Goal: Transaction & Acquisition: Purchase product/service

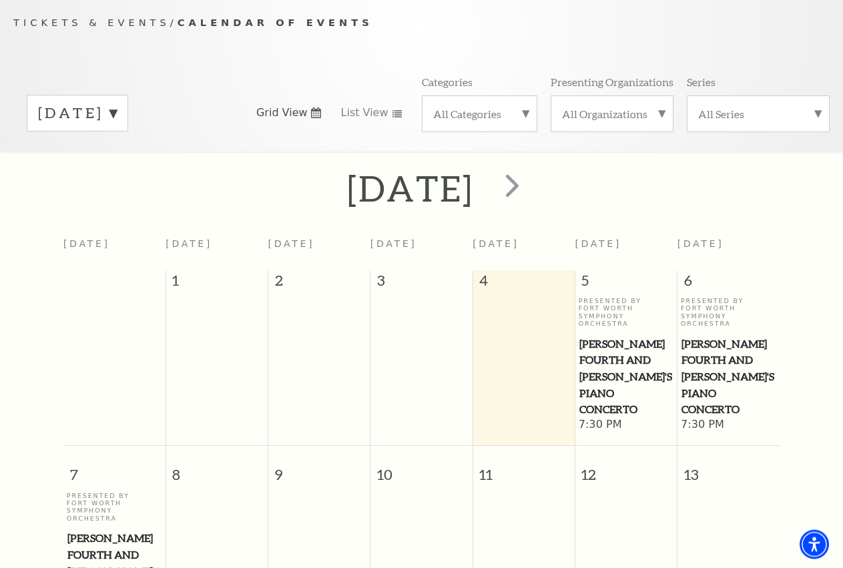
scroll to position [118, 0]
click at [117, 123] on label "September 2025" at bounding box center [77, 112] width 79 height 21
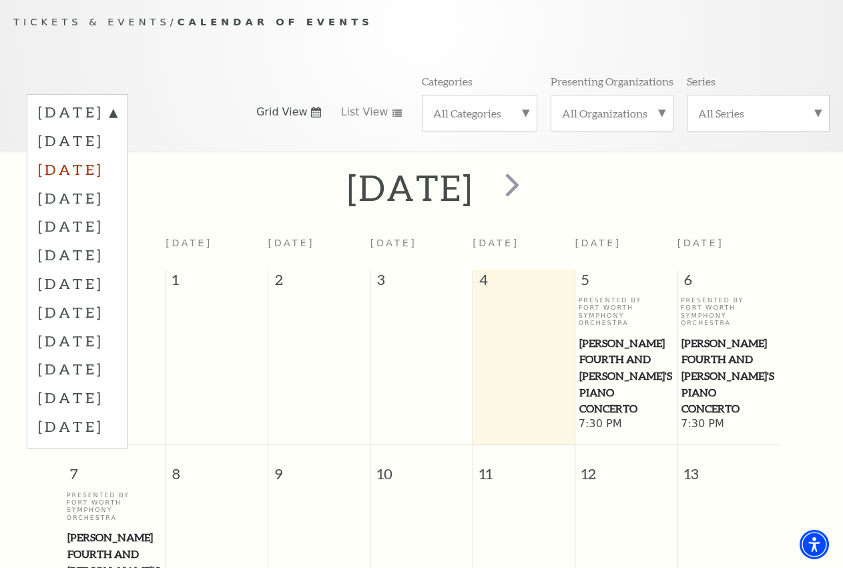
click at [111, 184] on label "November 2025" at bounding box center [77, 169] width 79 height 29
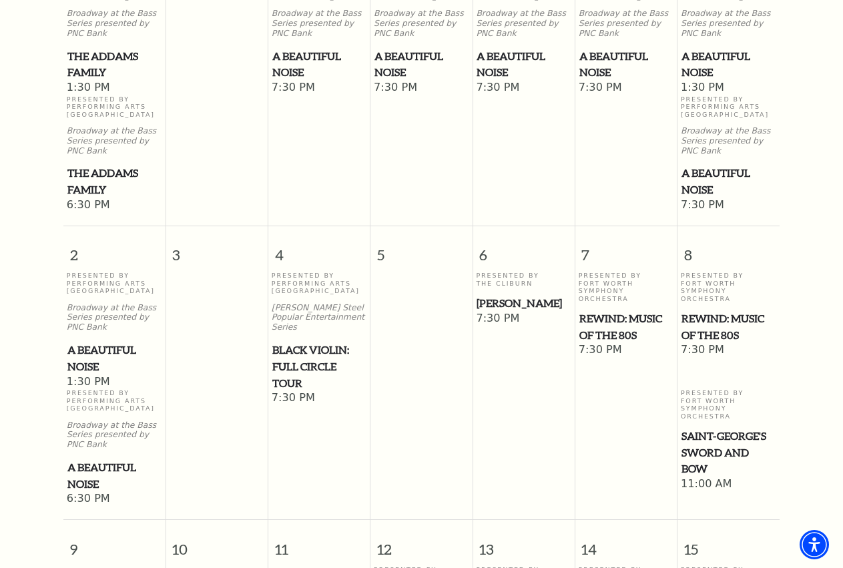
scroll to position [459, 0]
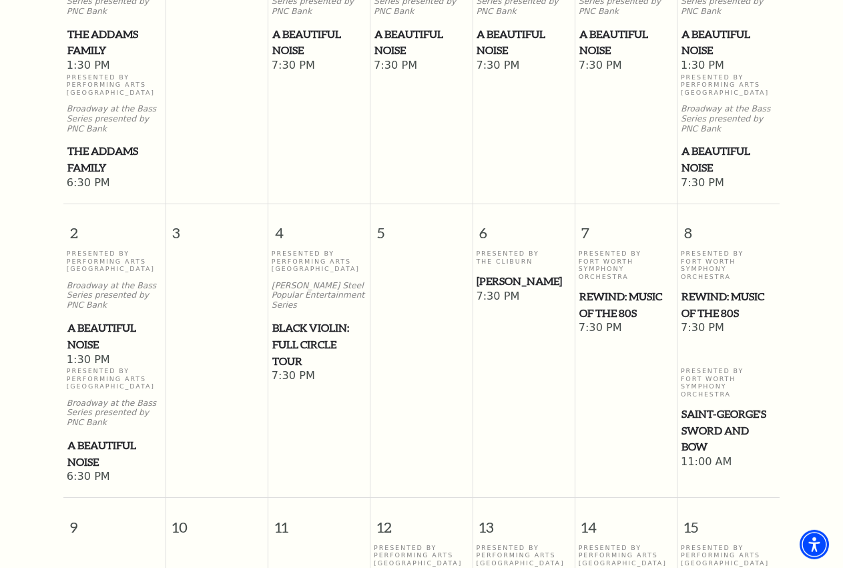
click at [80, 352] on span "A Beautiful Noise" at bounding box center [114, 336] width 94 height 33
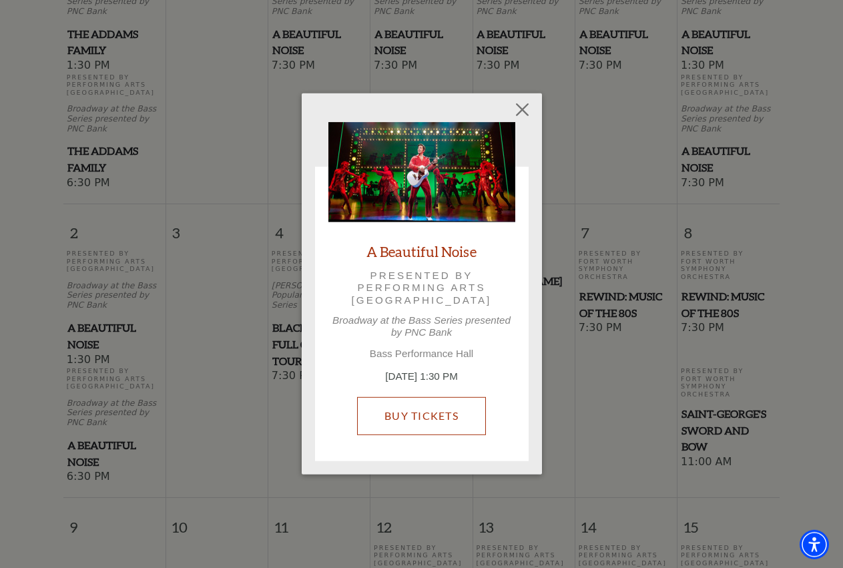
click at [429, 397] on link "Buy Tickets" at bounding box center [421, 415] width 129 height 37
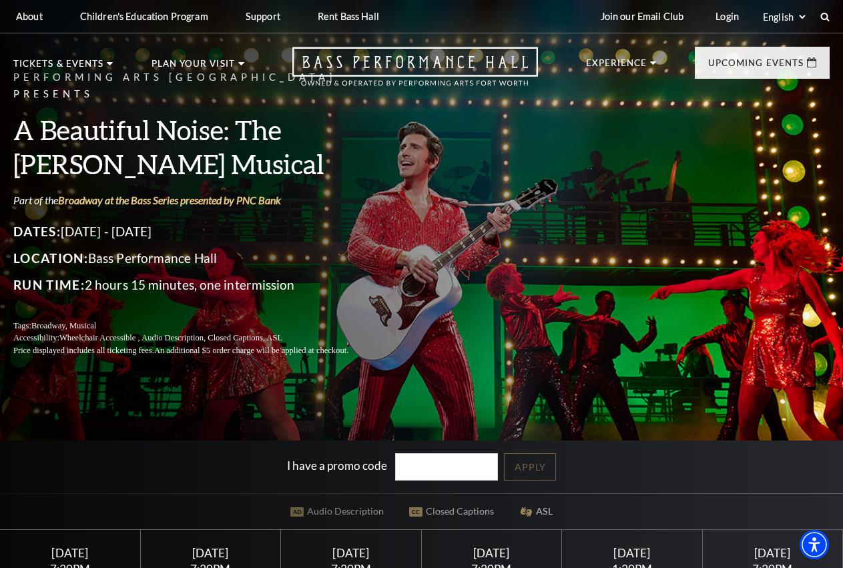
scroll to position [340, 0]
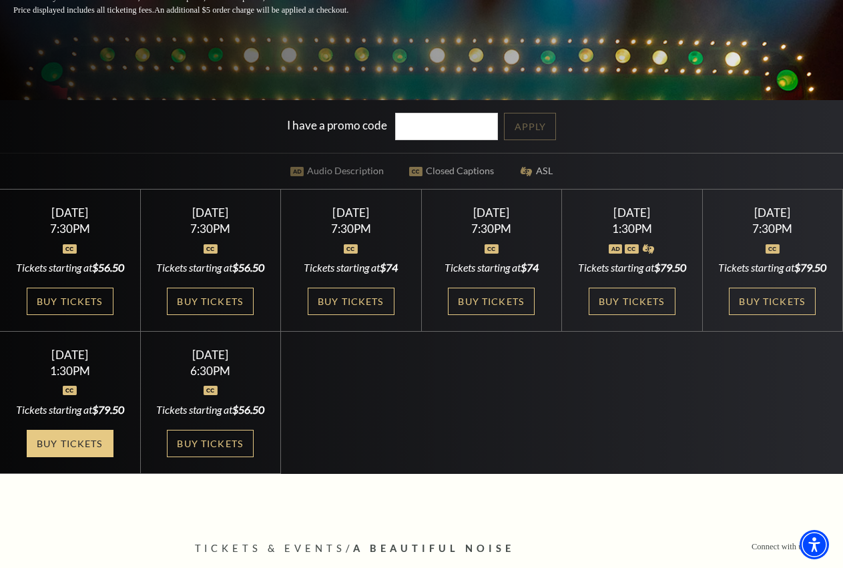
click at [65, 457] on link "Buy Tickets" at bounding box center [70, 443] width 87 height 27
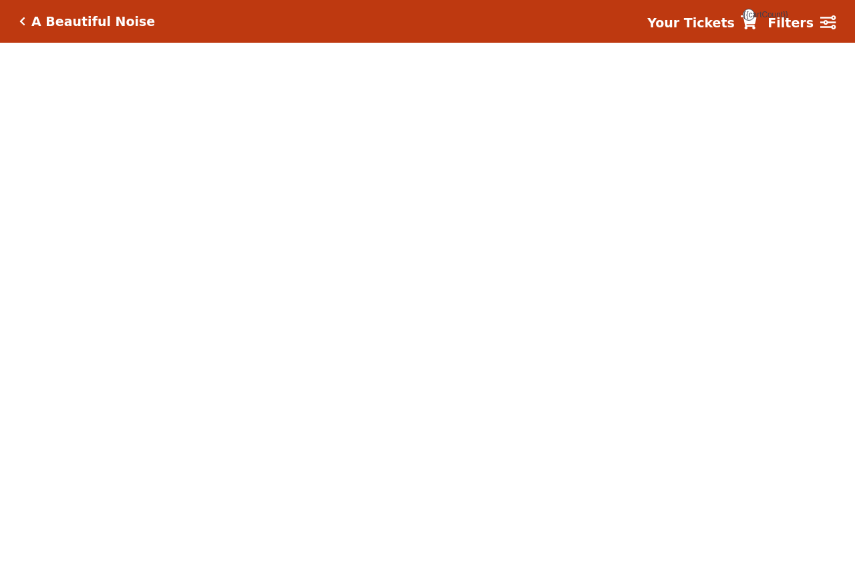
click at [636, 33] on div "Your Tickets {{cartCount}} Filters" at bounding box center [735, 21] width 199 height 23
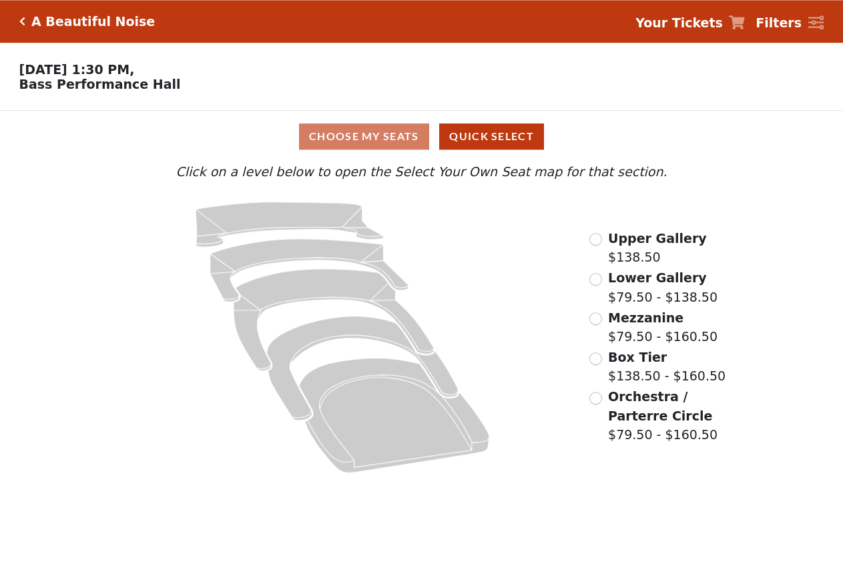
scroll to position [136, 0]
click at [634, 231] on span "Upper Gallery" at bounding box center [657, 238] width 99 height 15
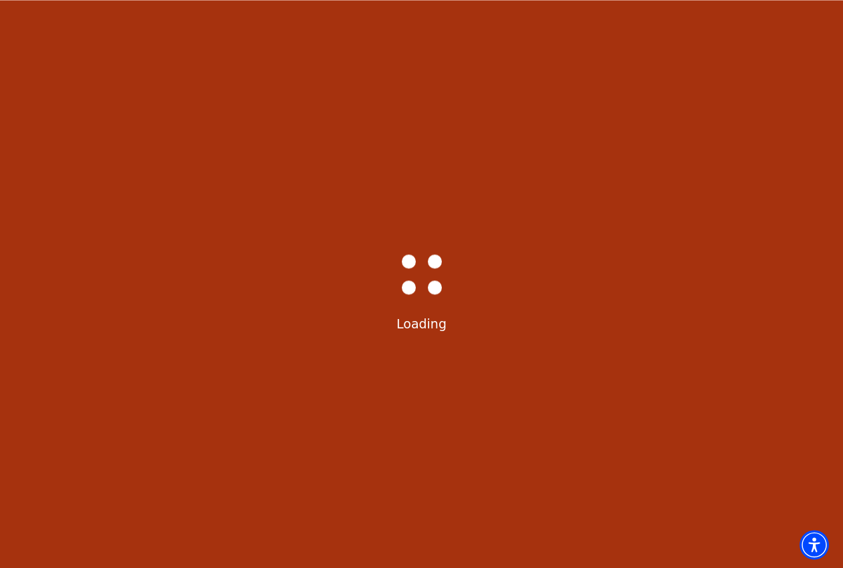
scroll to position [409, 0]
